Goal: Information Seeking & Learning: Learn about a topic

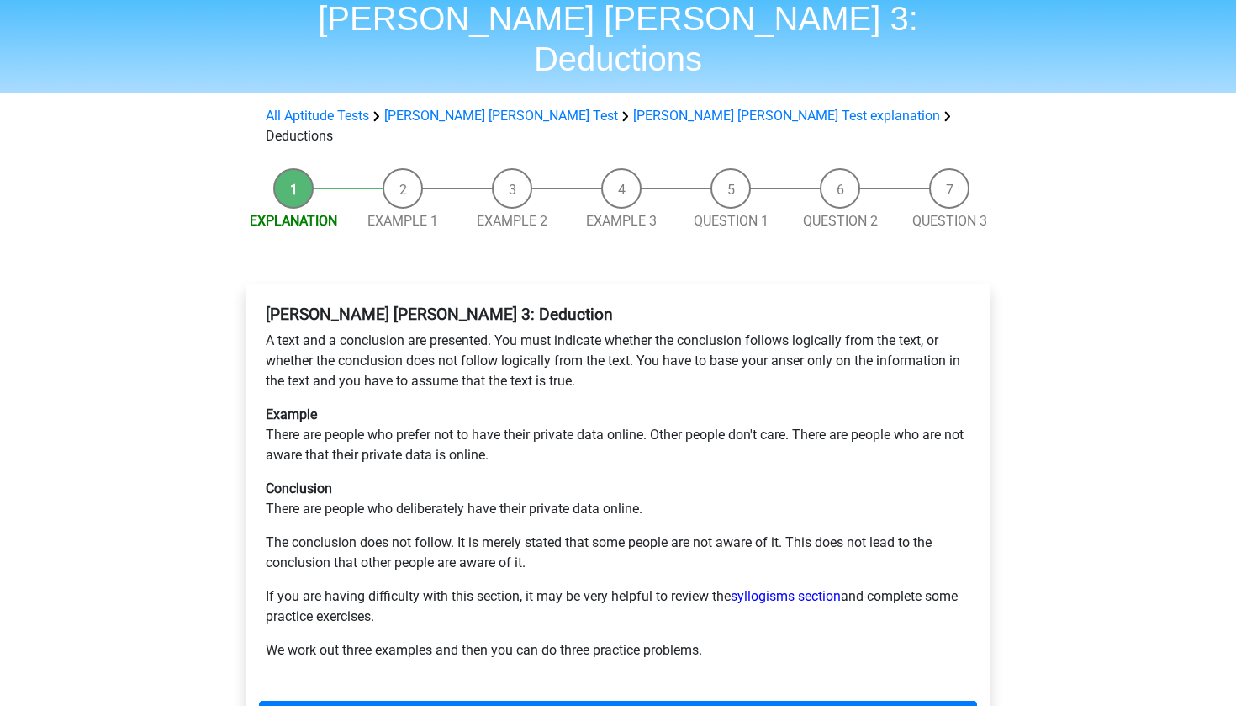
scroll to position [67, 0]
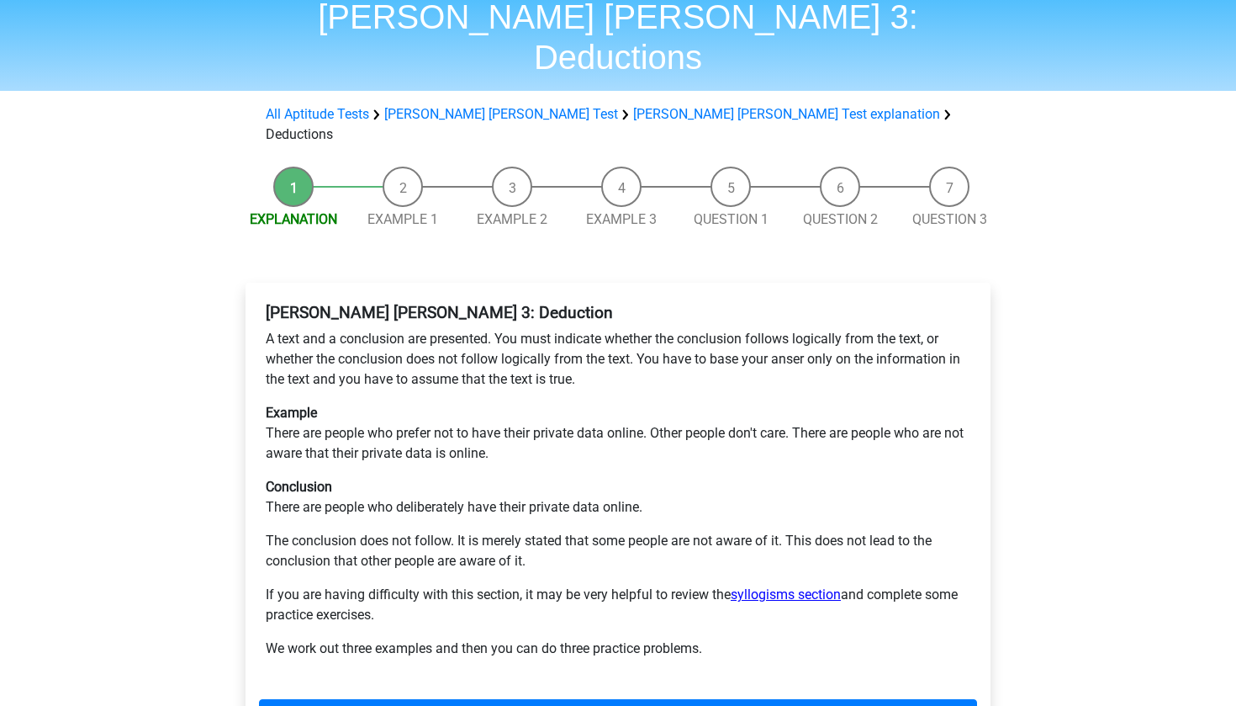
click at [778, 586] on link "syllogisms section" at bounding box center [786, 594] width 110 height 16
click at [392, 699] on link "Next" at bounding box center [618, 715] width 718 height 32
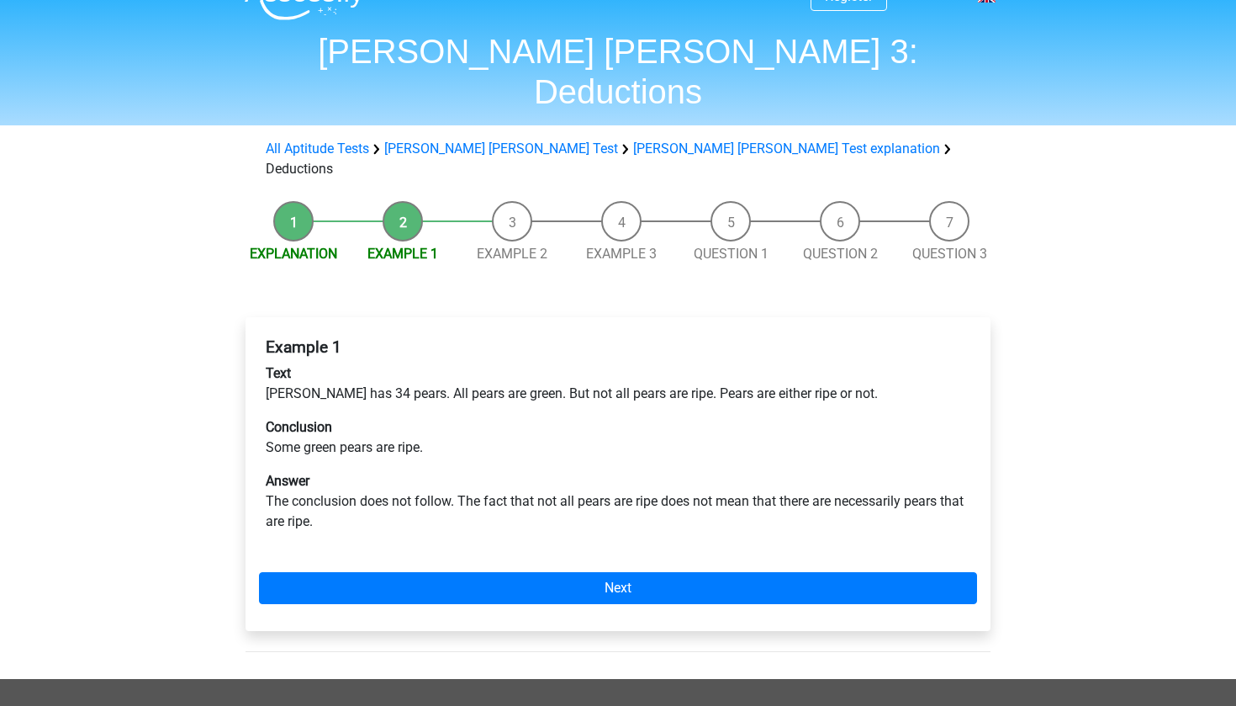
scroll to position [33, 0]
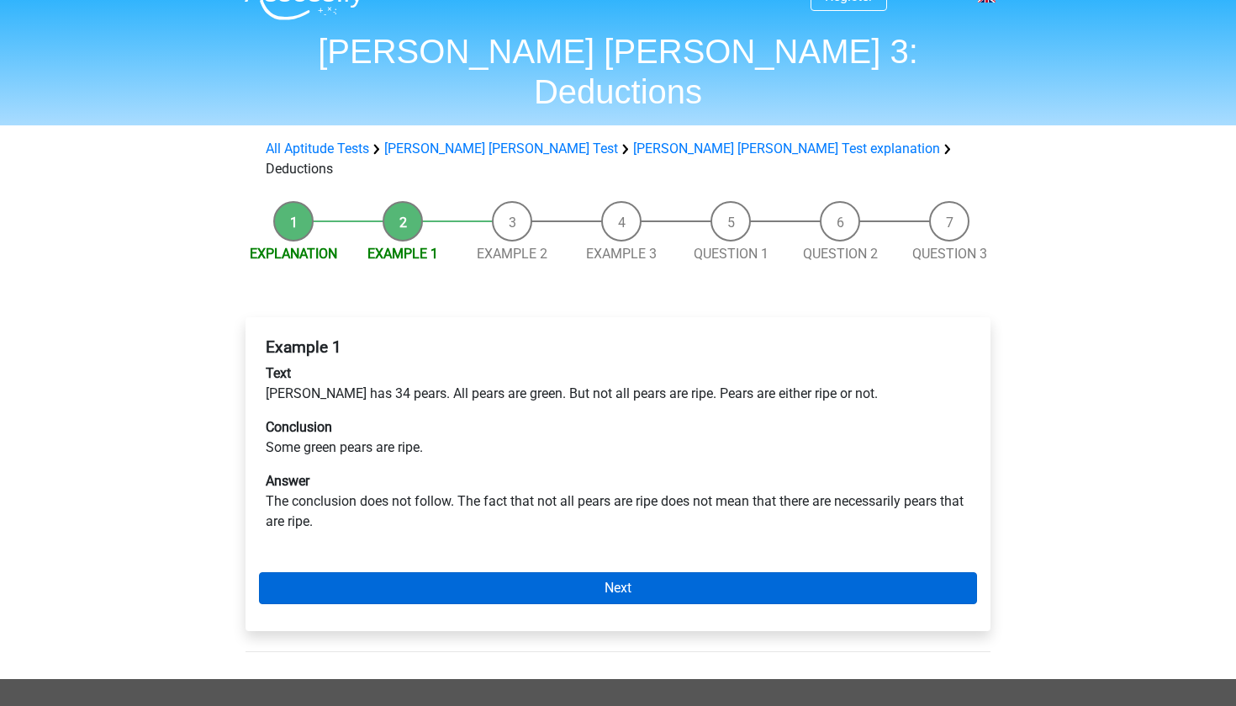
click at [526, 572] on link "Next" at bounding box center [618, 588] width 718 height 32
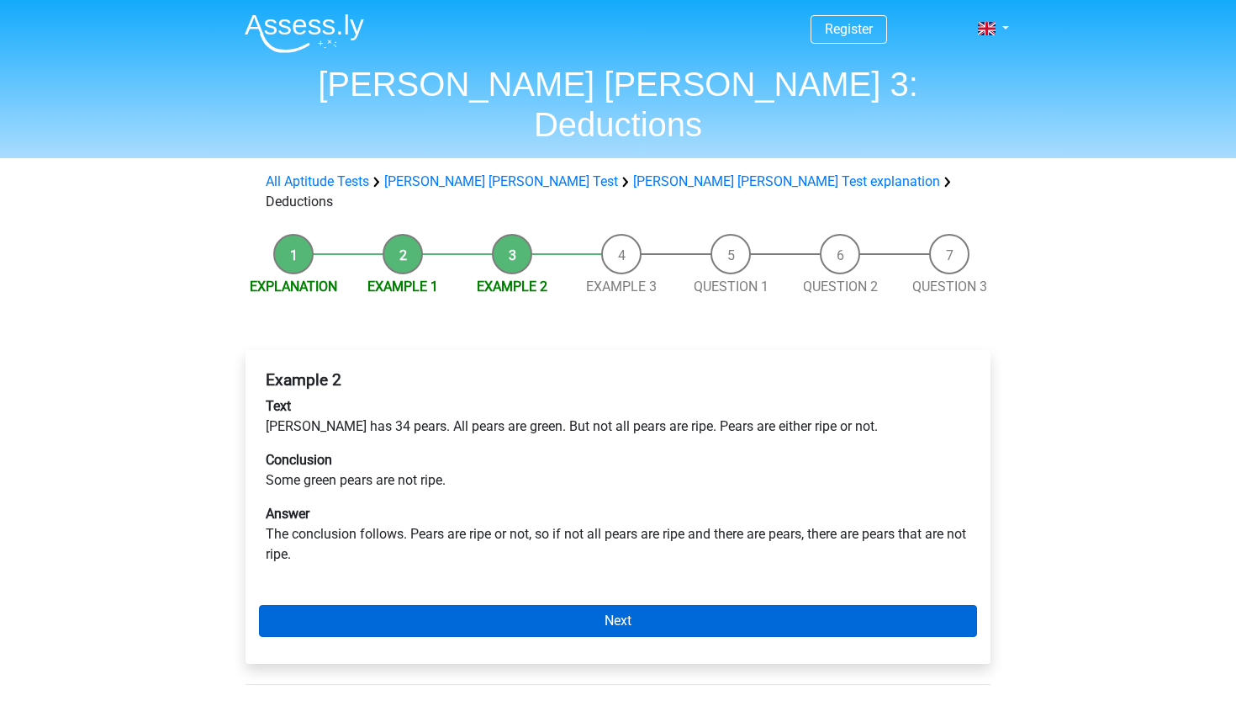
click at [558, 605] on link "Next" at bounding box center [618, 621] width 718 height 32
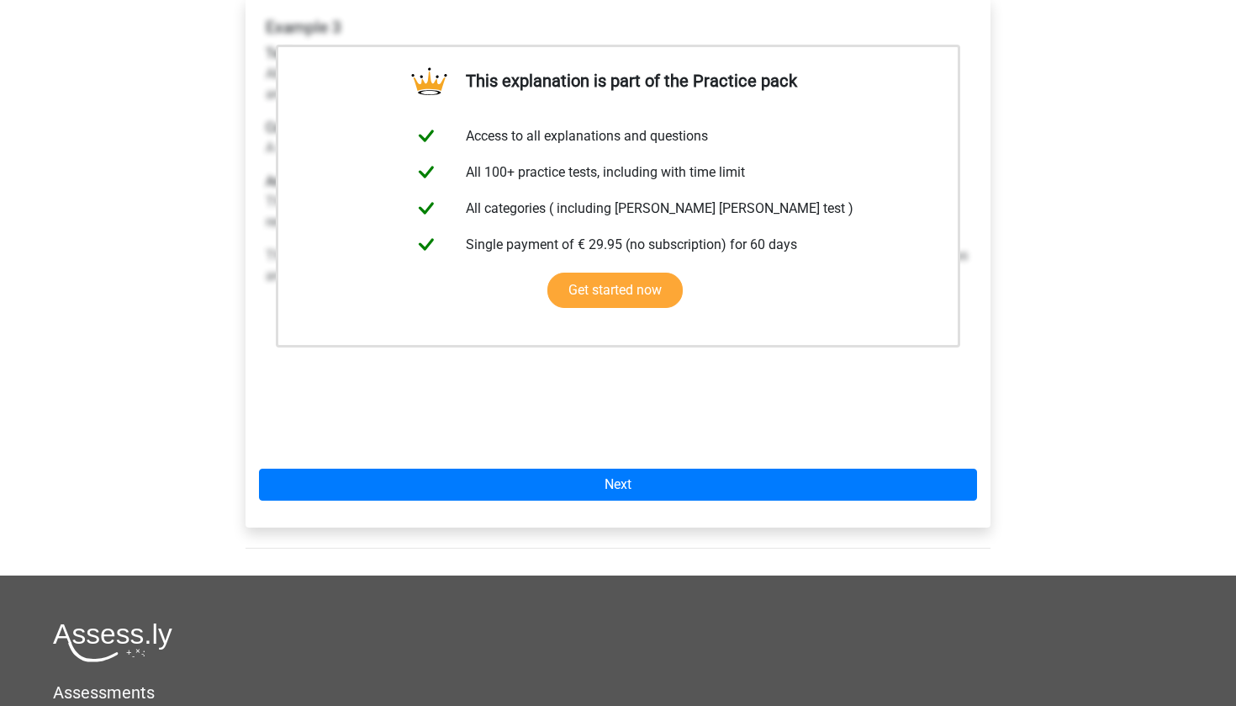
scroll to position [363, 0]
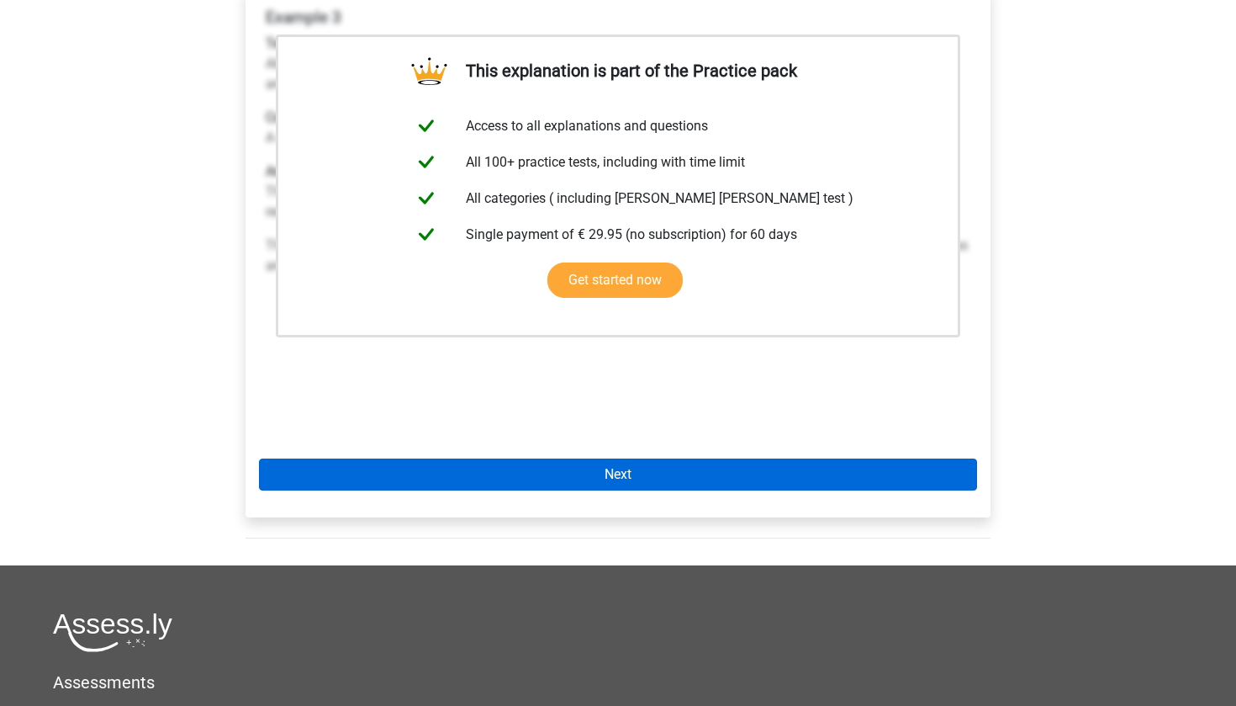
click at [738, 458] on link "Next" at bounding box center [618, 474] width 718 height 32
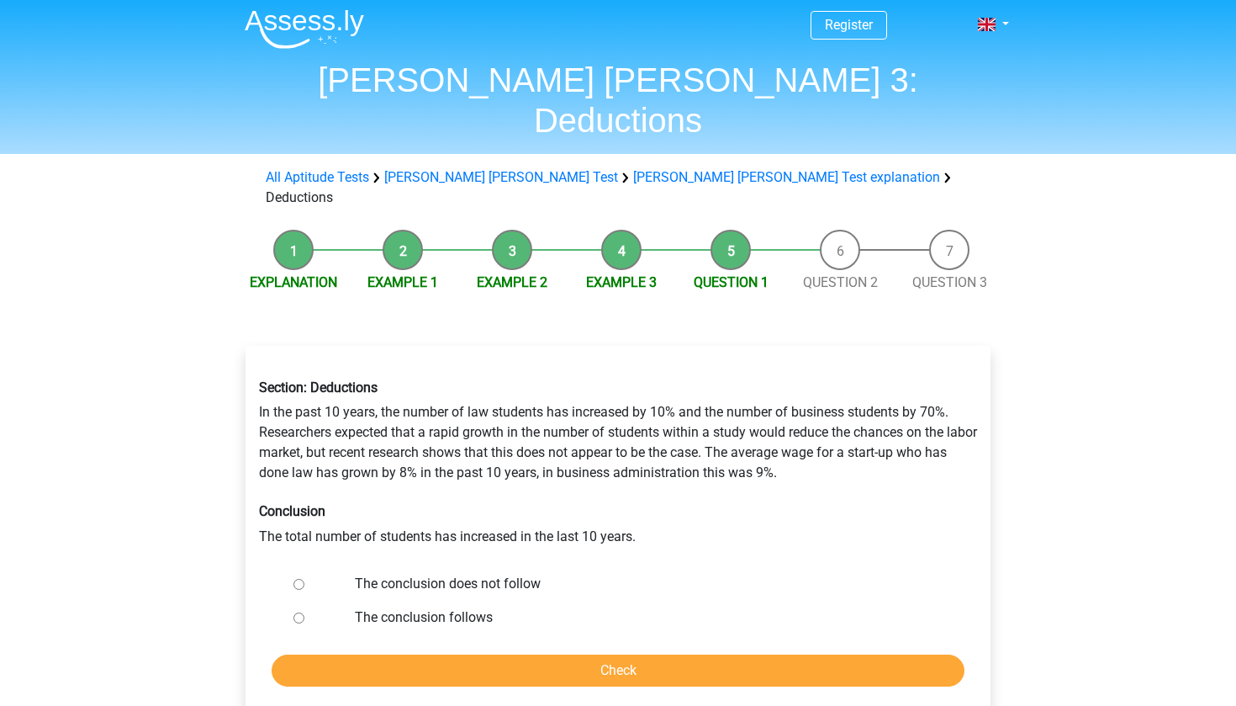
scroll to position [4, 0]
click at [680, 654] on input "Check" at bounding box center [618, 670] width 693 height 32
click at [493, 574] on label "The conclusion does not follow" at bounding box center [646, 584] width 582 height 20
click at [304, 579] on input "The conclusion does not follow" at bounding box center [299, 584] width 11 height 11
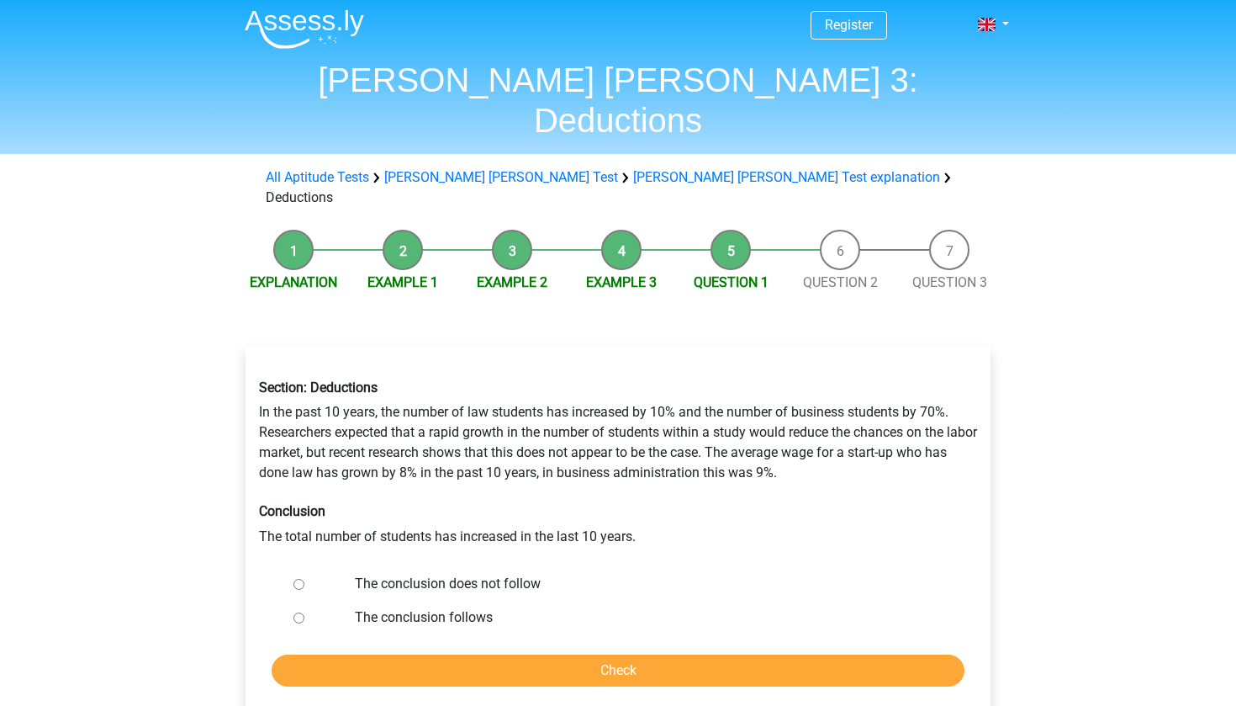
radio input "true"
click at [516, 654] on input "Check" at bounding box center [618, 670] width 693 height 32
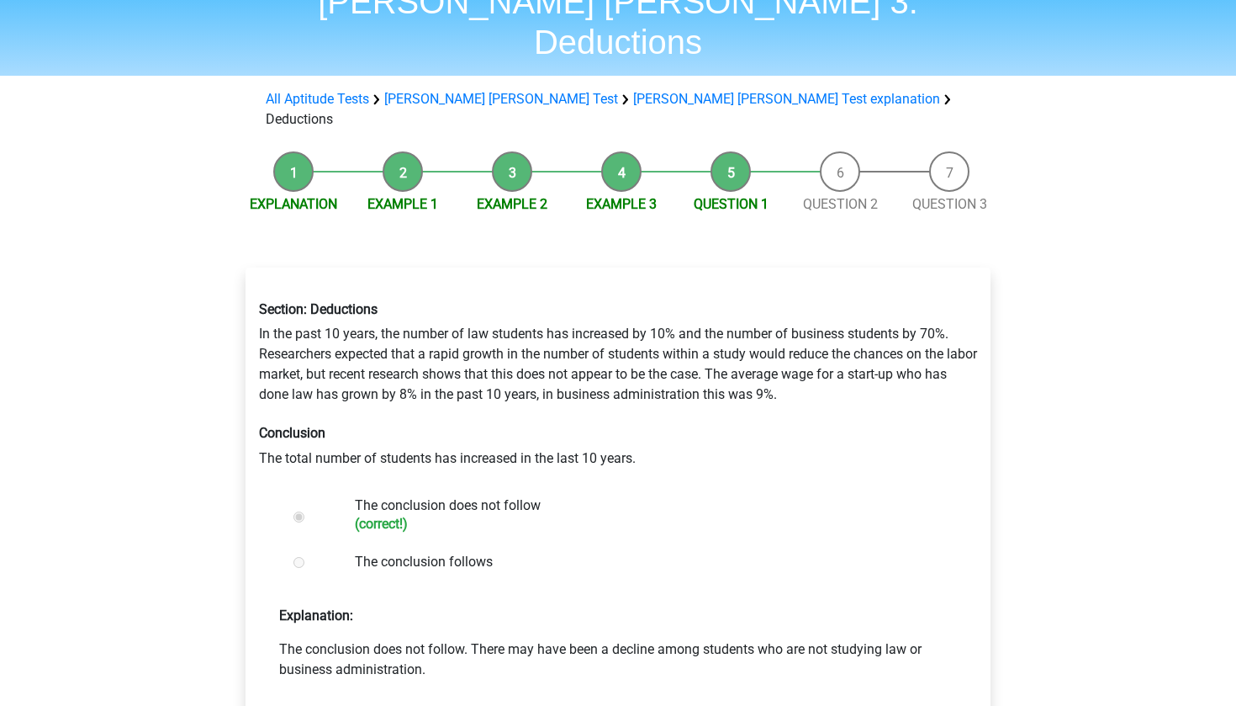
scroll to position [85, 0]
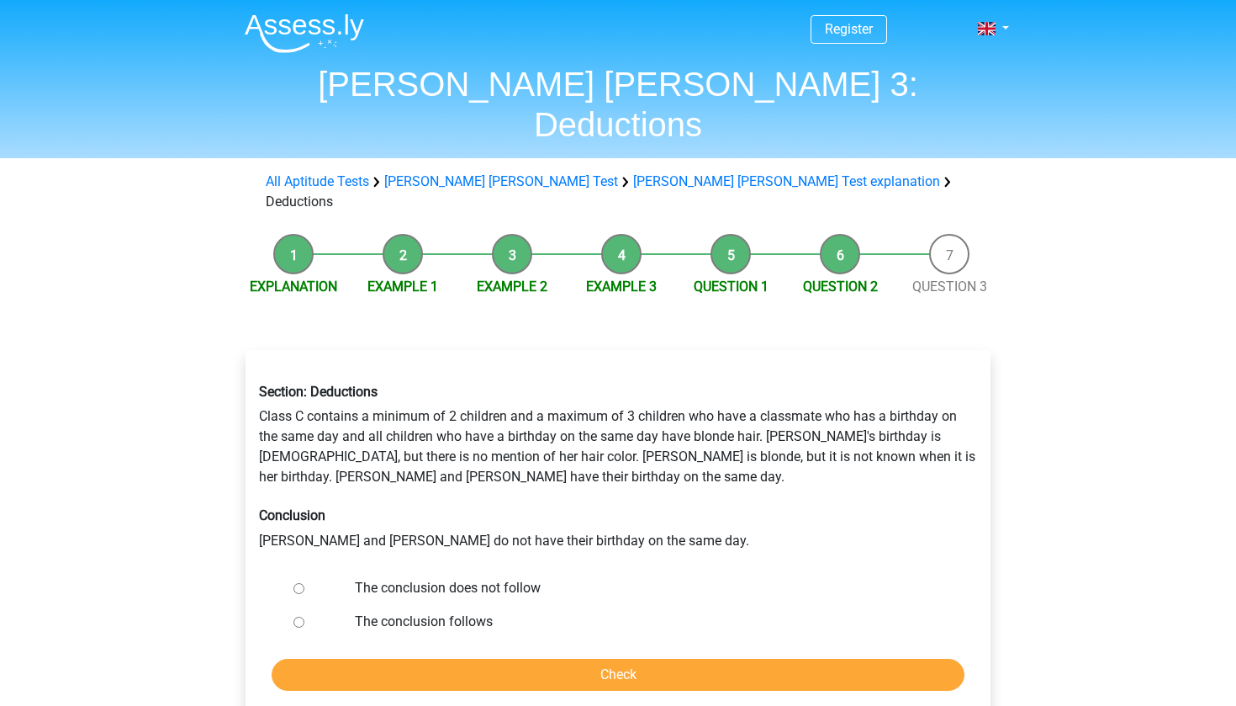
click at [428, 611] on label "The conclusion follows" at bounding box center [646, 621] width 582 height 20
click at [304, 617] on input "The conclusion follows" at bounding box center [299, 622] width 11 height 11
radio input "true"
click at [468, 659] on input "Check" at bounding box center [618, 675] width 693 height 32
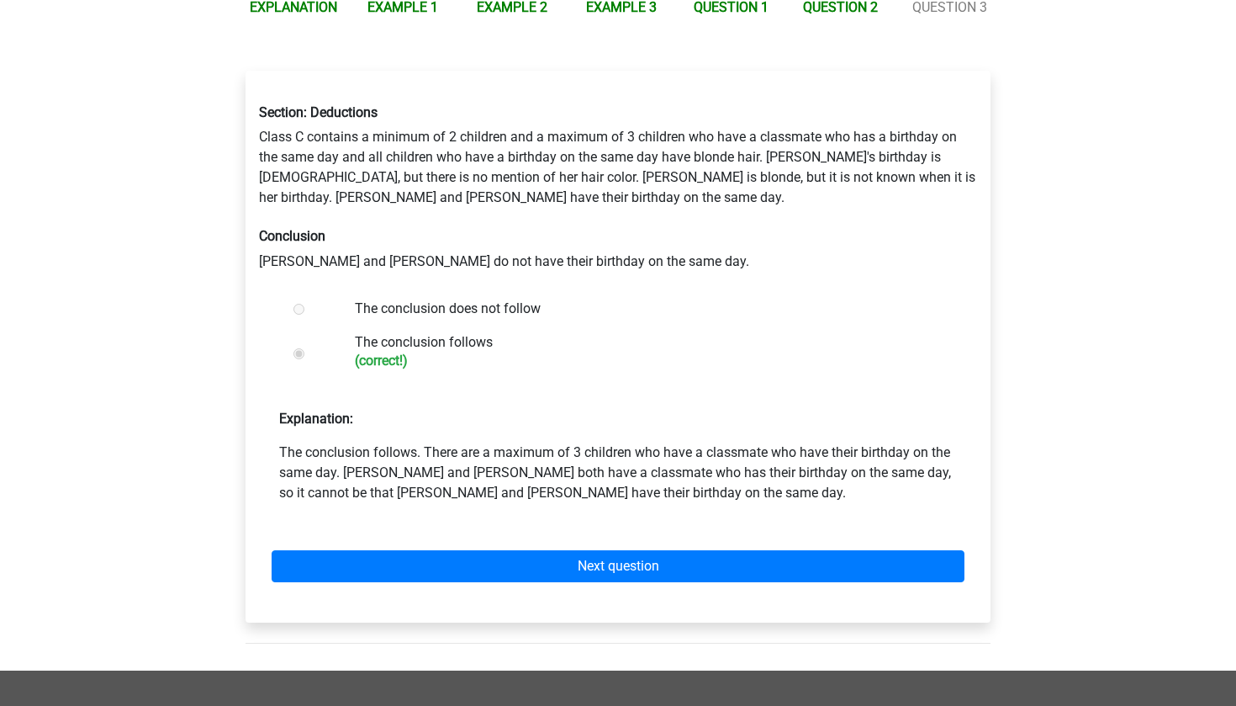
scroll to position [283, 0]
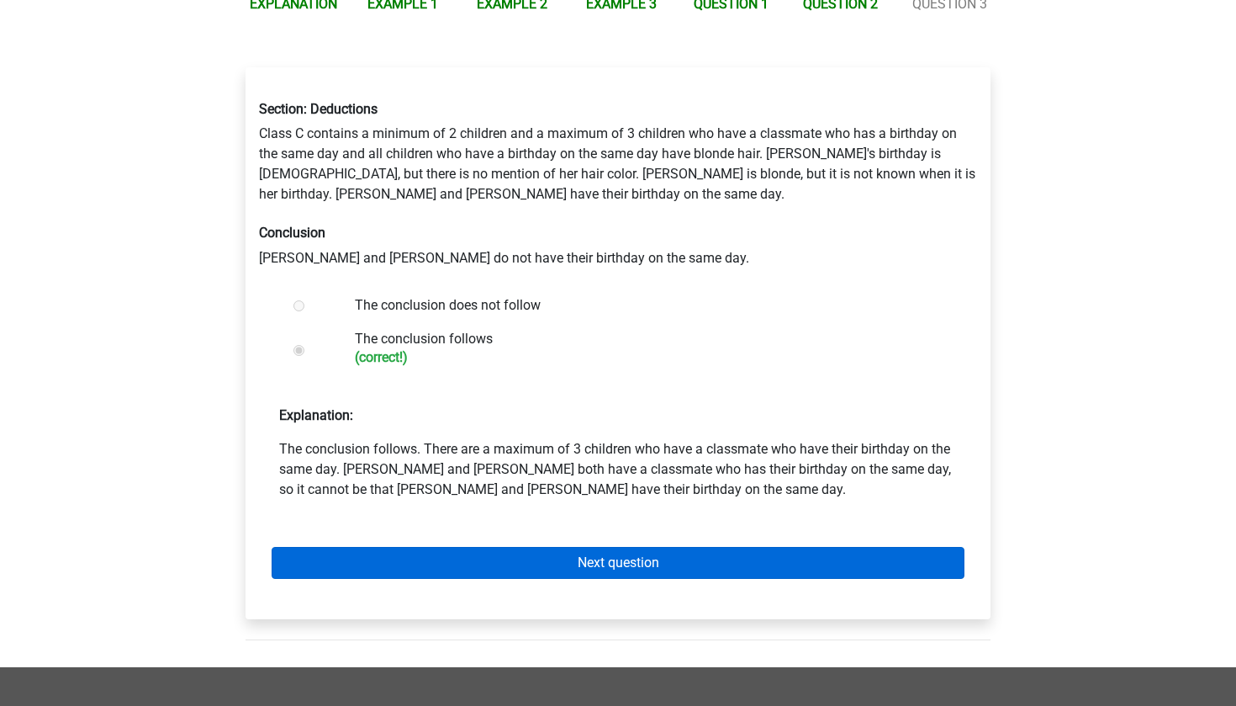
click at [553, 547] on link "Next question" at bounding box center [618, 563] width 693 height 32
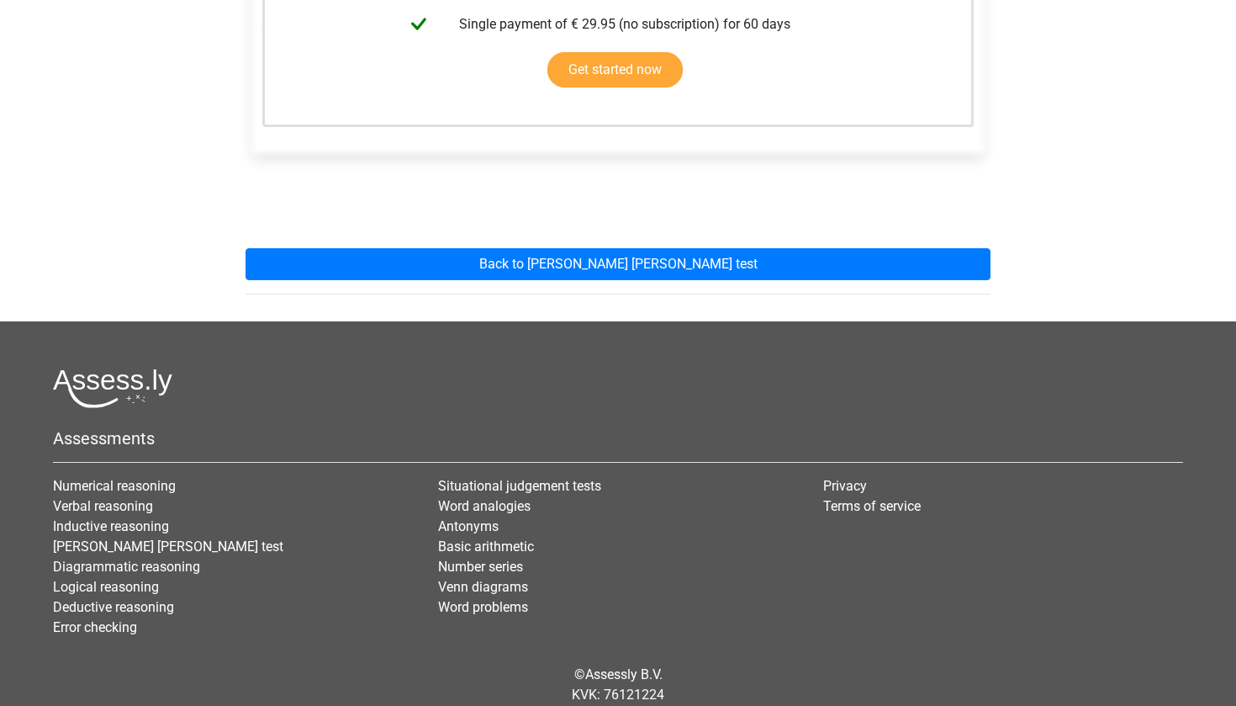
scroll to position [538, 0]
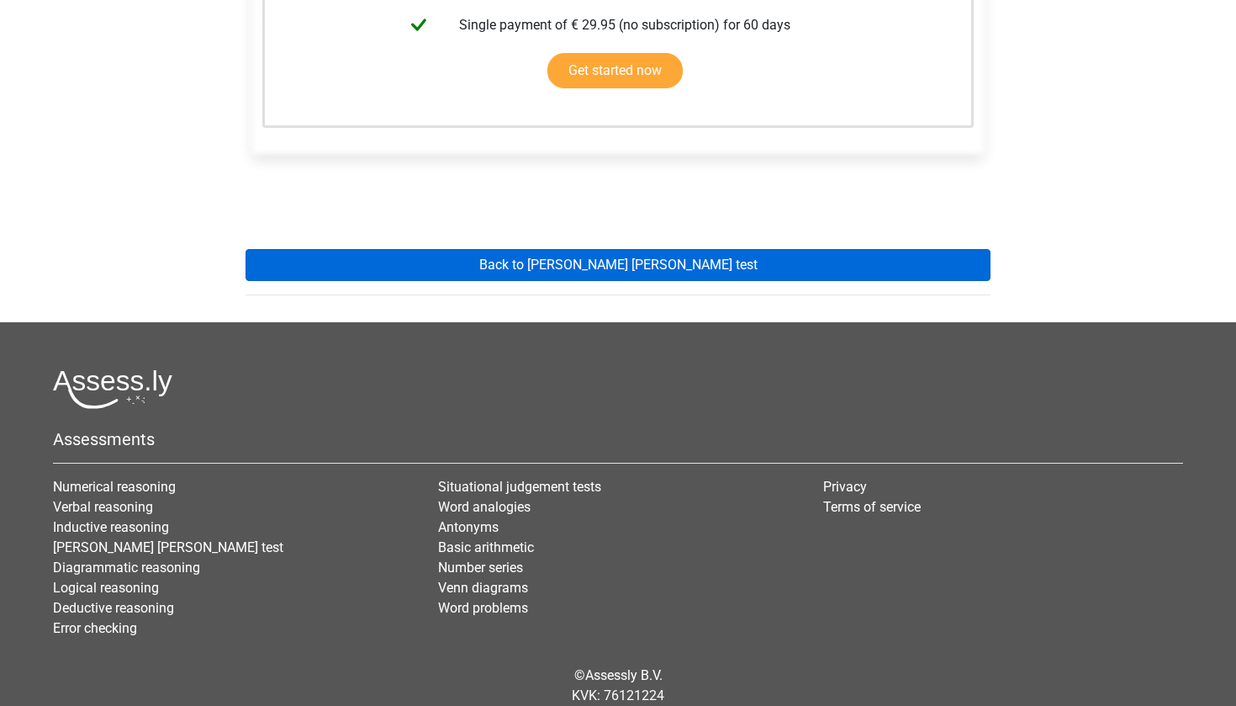
click at [711, 249] on link "Back to [PERSON_NAME] [PERSON_NAME] test" at bounding box center [618, 265] width 745 height 32
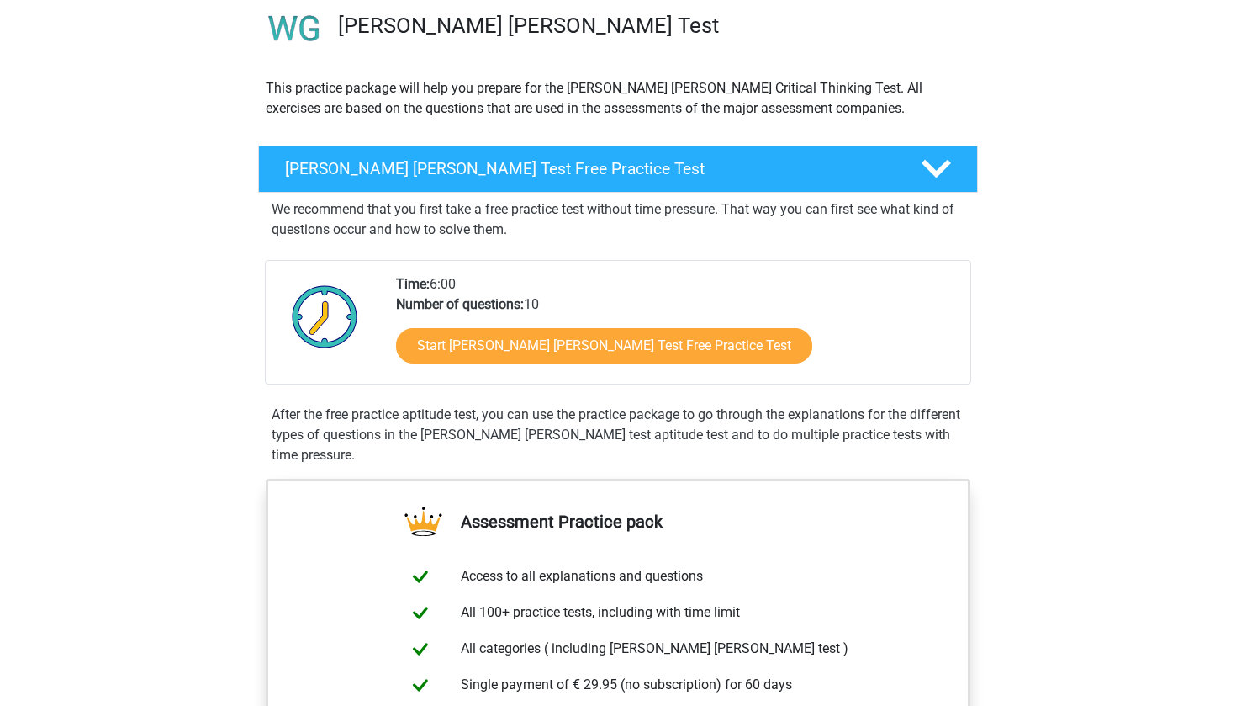
scroll to position [132, 0]
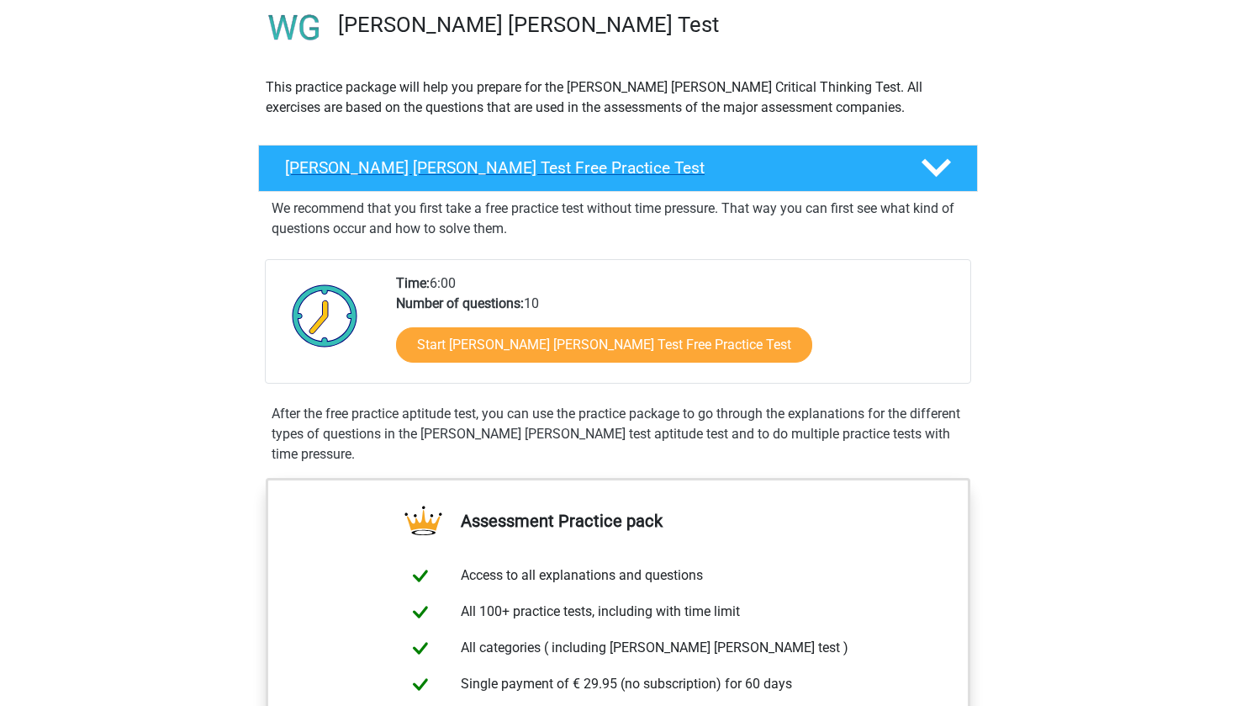
click at [774, 167] on h4 "[PERSON_NAME] [PERSON_NAME] Test Free Practice Test" at bounding box center [589, 167] width 609 height 19
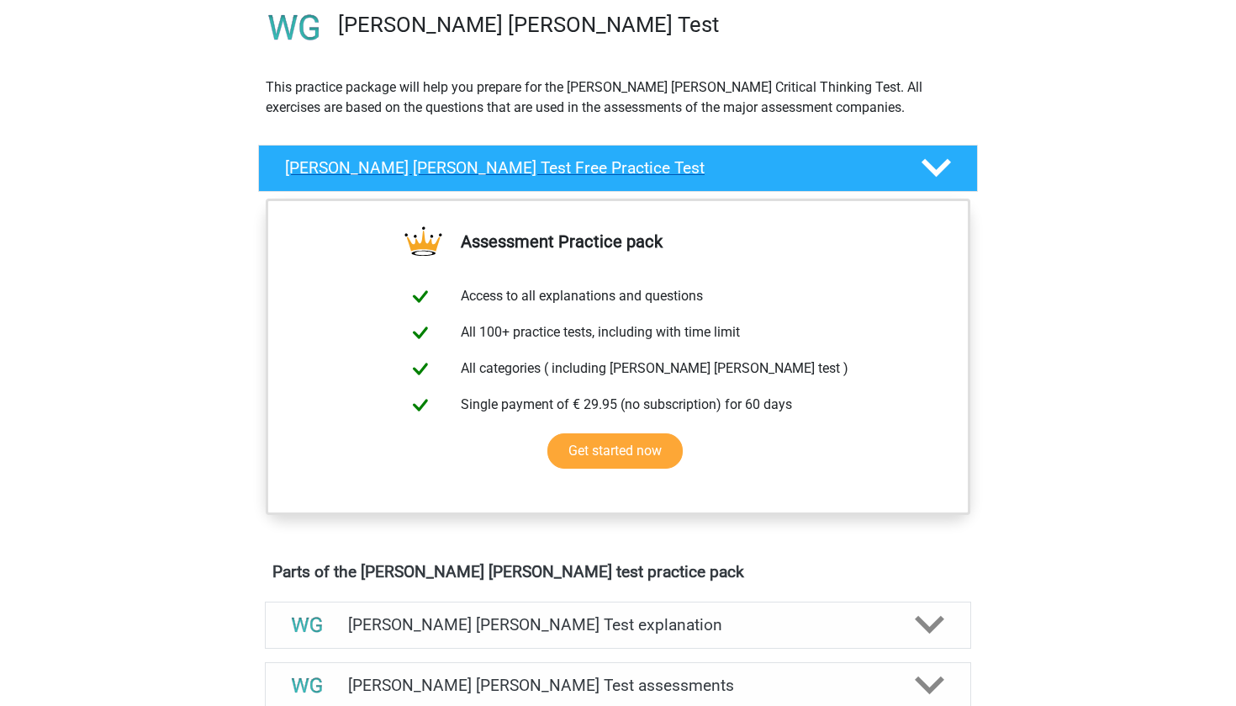
click at [774, 167] on h4 "[PERSON_NAME] [PERSON_NAME] Test Free Practice Test" at bounding box center [589, 167] width 609 height 19
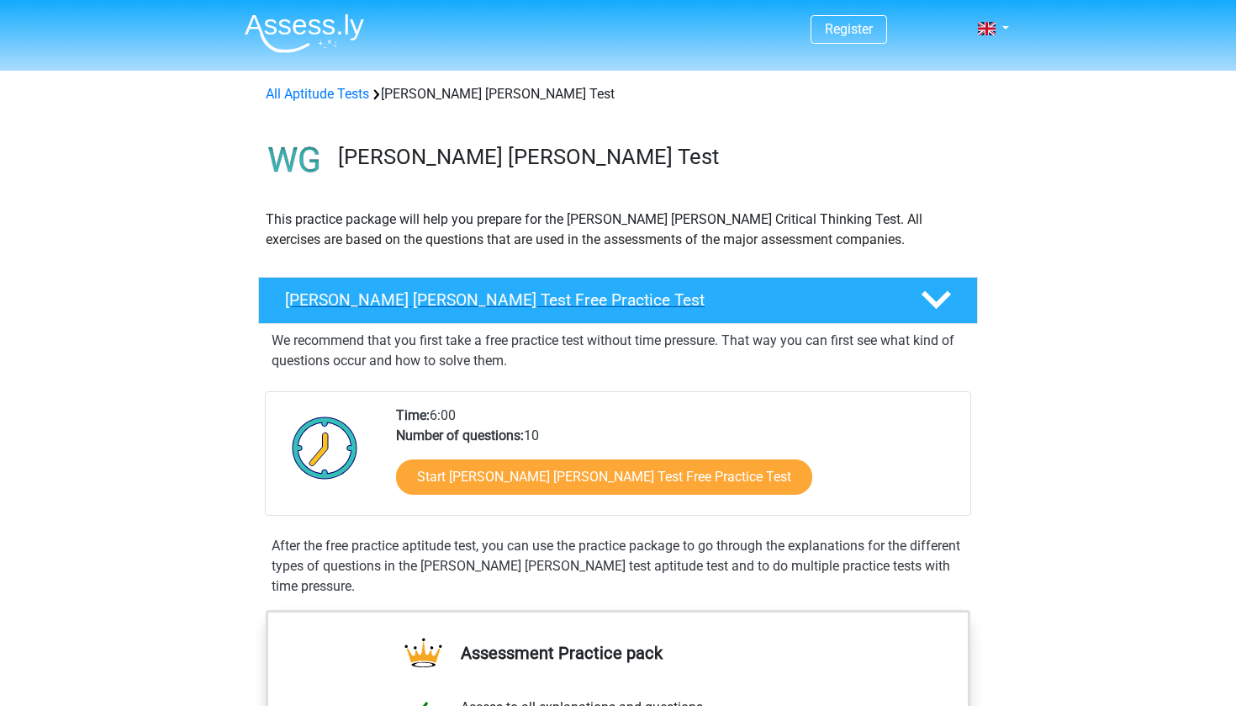
scroll to position [0, 0]
click at [855, 297] on h4 "[PERSON_NAME] [PERSON_NAME] Test Free Practice Test" at bounding box center [589, 299] width 609 height 19
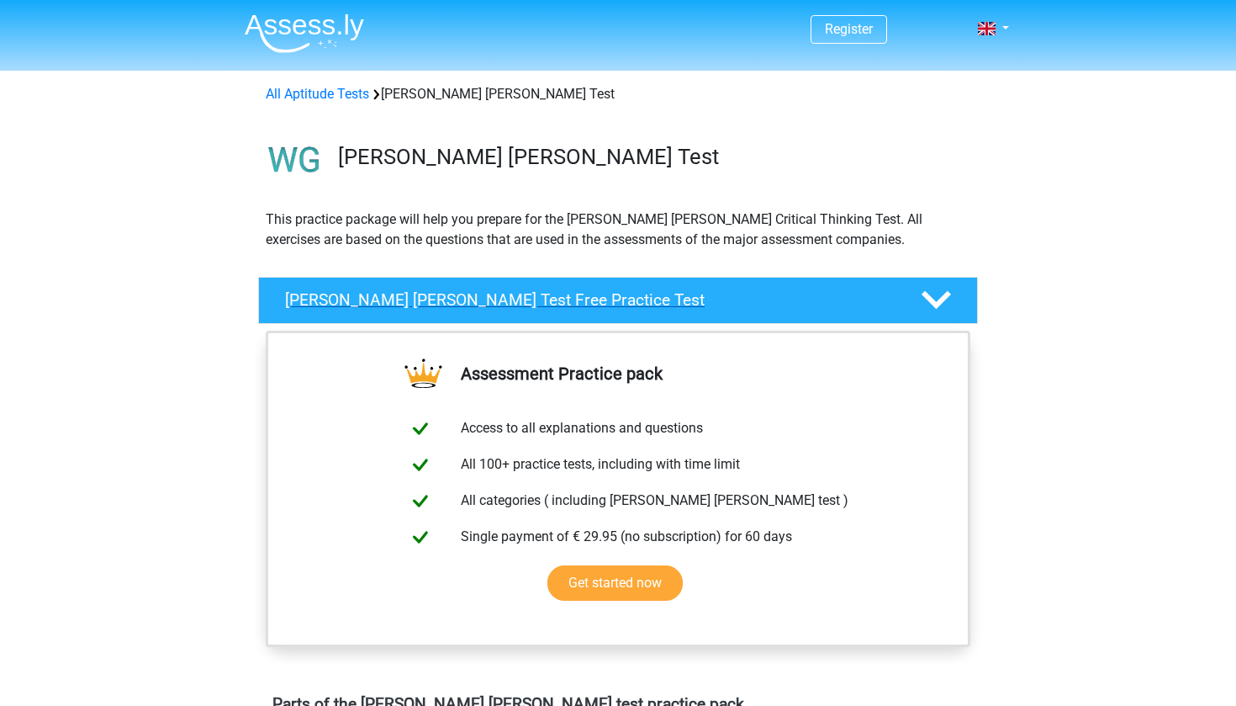
click at [855, 297] on h4 "[PERSON_NAME] [PERSON_NAME] Test Free Practice Test" at bounding box center [589, 299] width 609 height 19
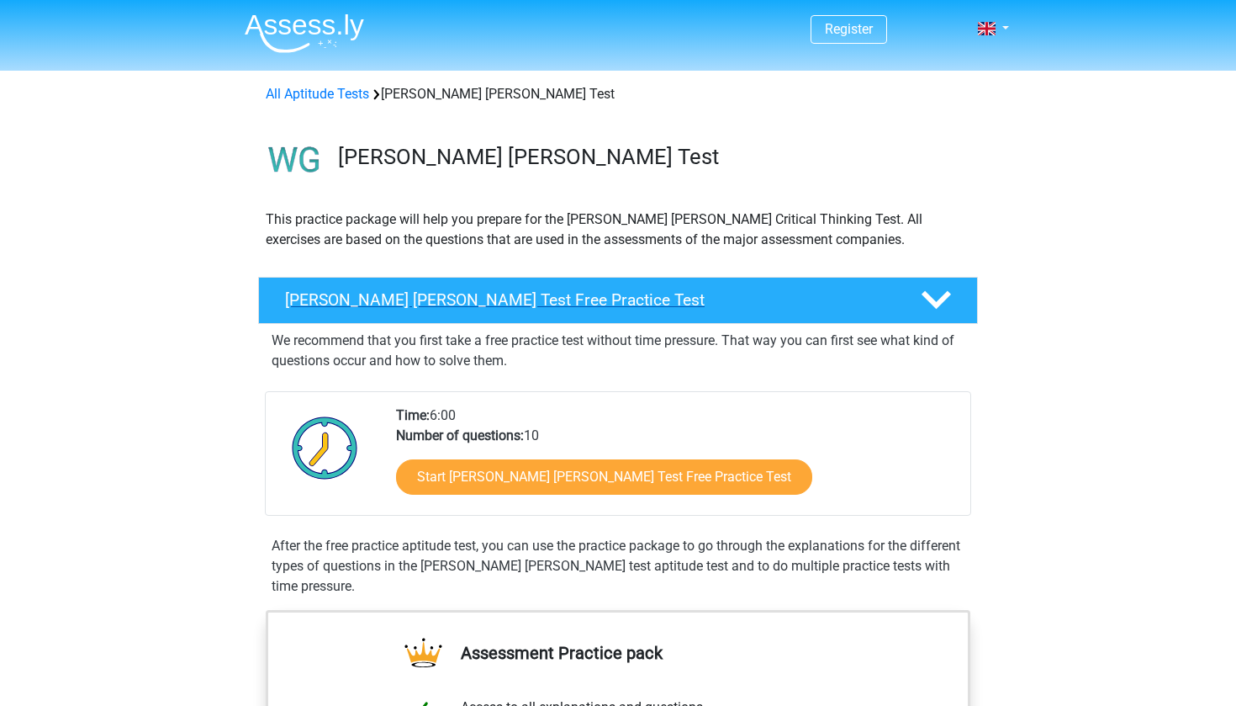
click at [856, 297] on h4 "[PERSON_NAME] [PERSON_NAME] Test Free Practice Test" at bounding box center [589, 299] width 609 height 19
